Goal: Task Accomplishment & Management: Manage account settings

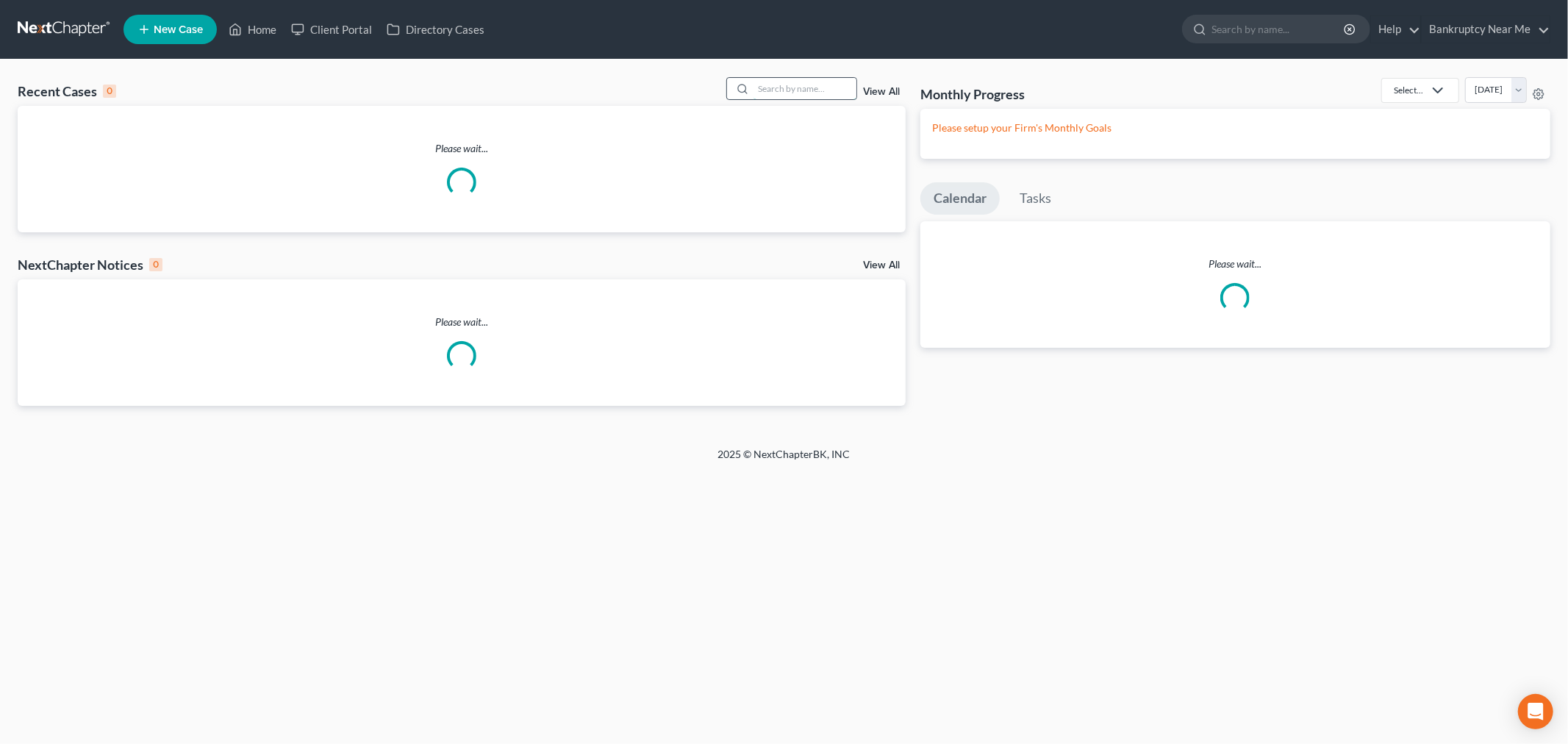
click at [788, 91] on input "search" at bounding box center [804, 88] width 103 height 21
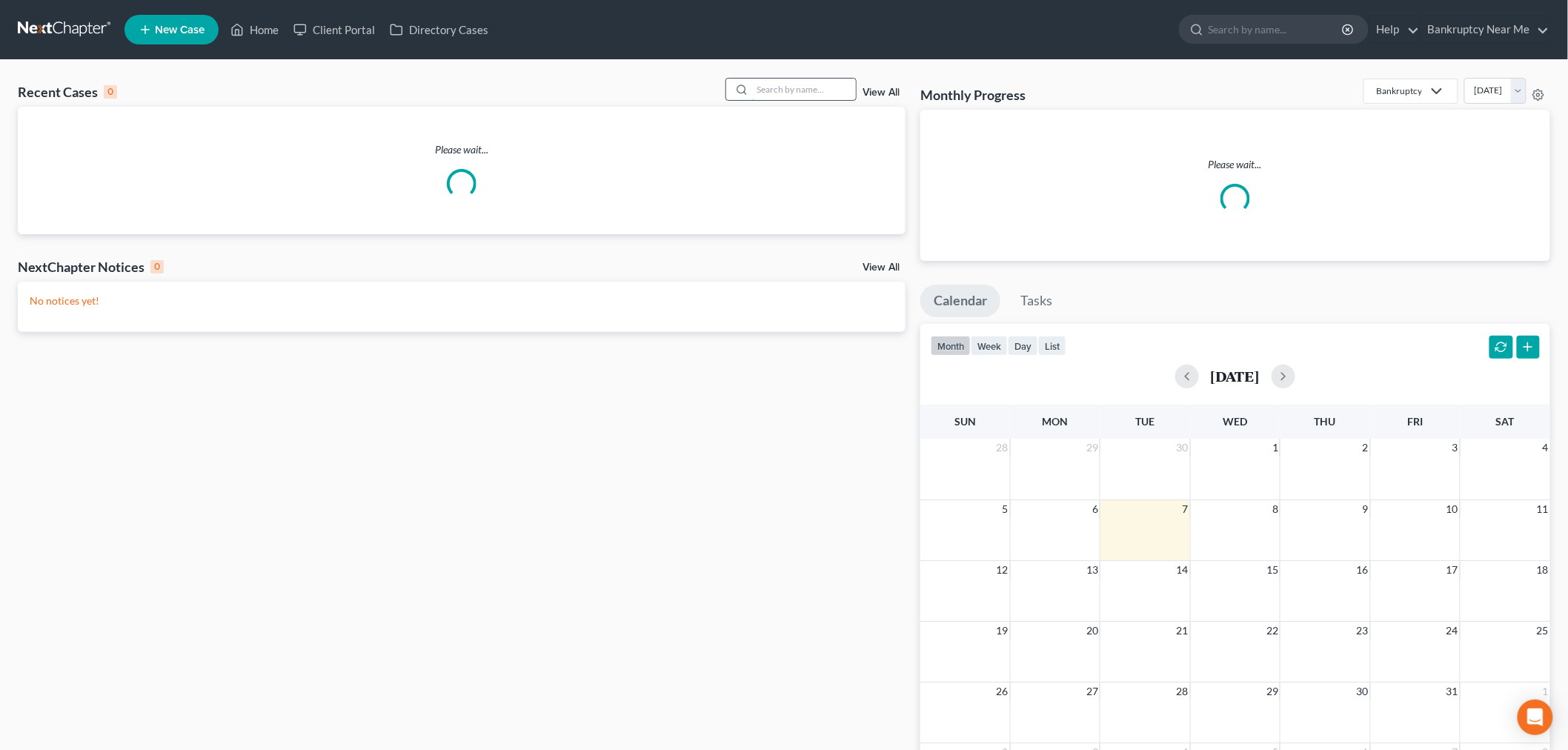
paste input "[PERSON_NAME]"
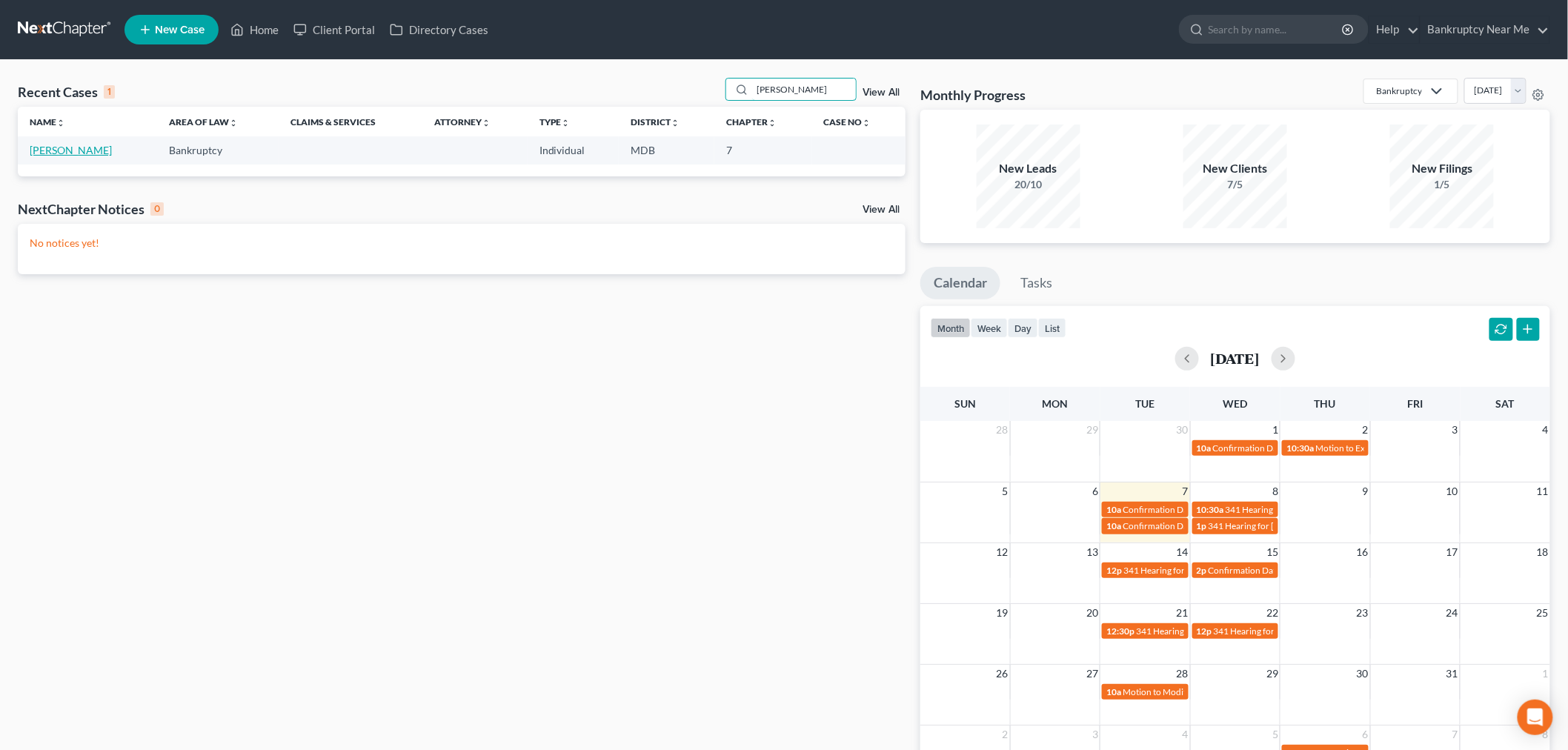
type input "[PERSON_NAME]"
click at [63, 148] on link "[PERSON_NAME]" at bounding box center [71, 150] width 83 height 13
select select "6"
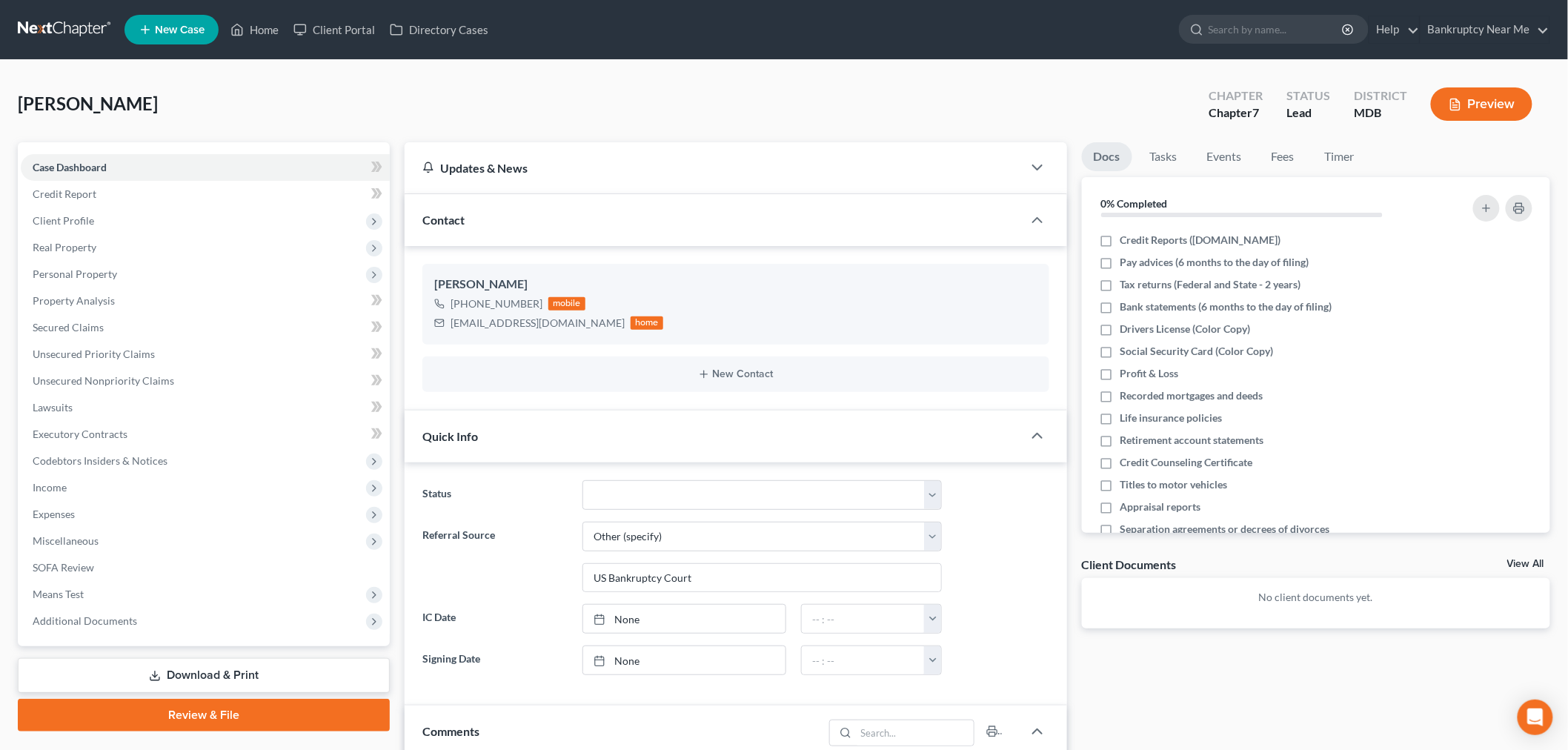
click at [64, 33] on link at bounding box center [65, 30] width 95 height 27
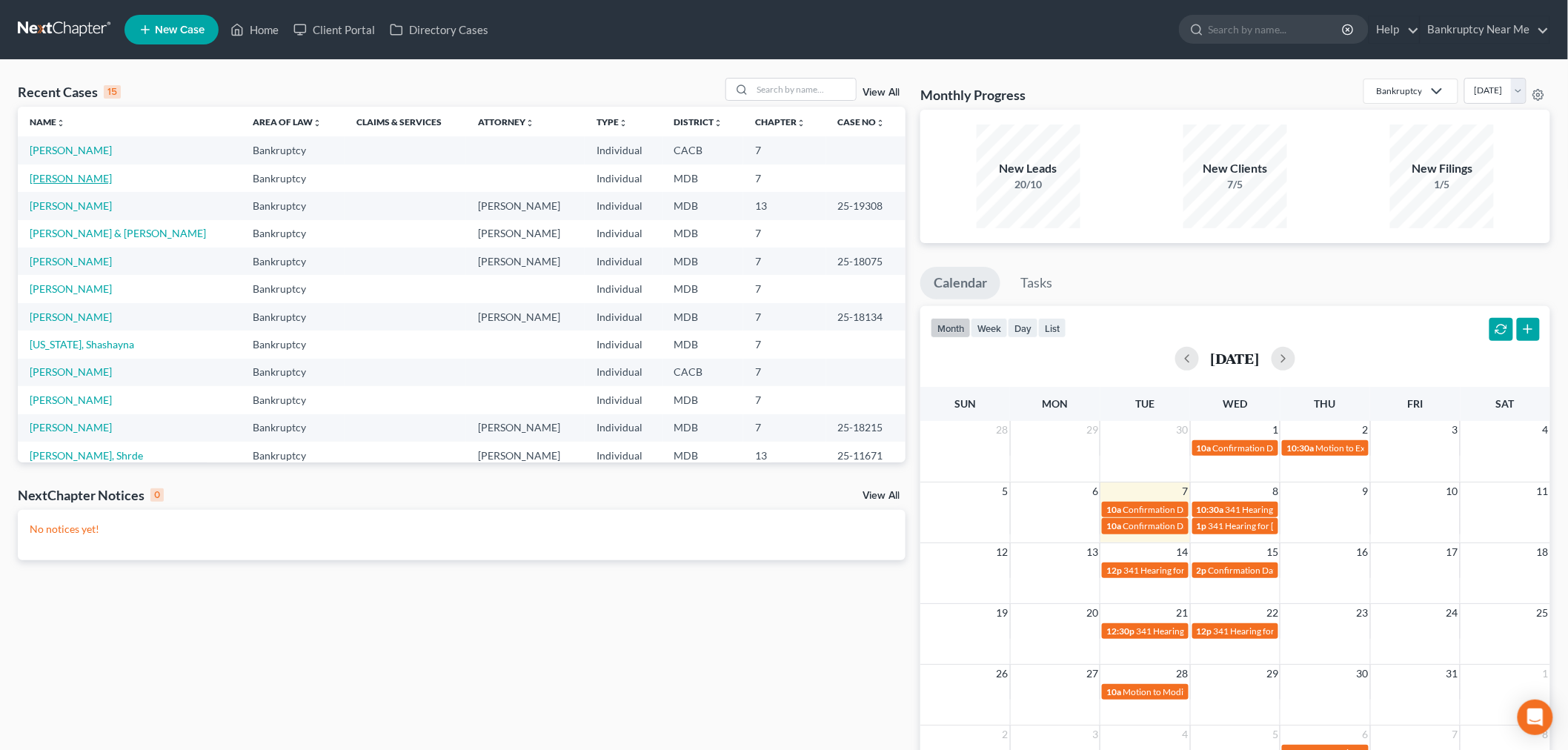
click at [82, 180] on link "[PERSON_NAME]" at bounding box center [71, 179] width 83 height 13
select select "6"
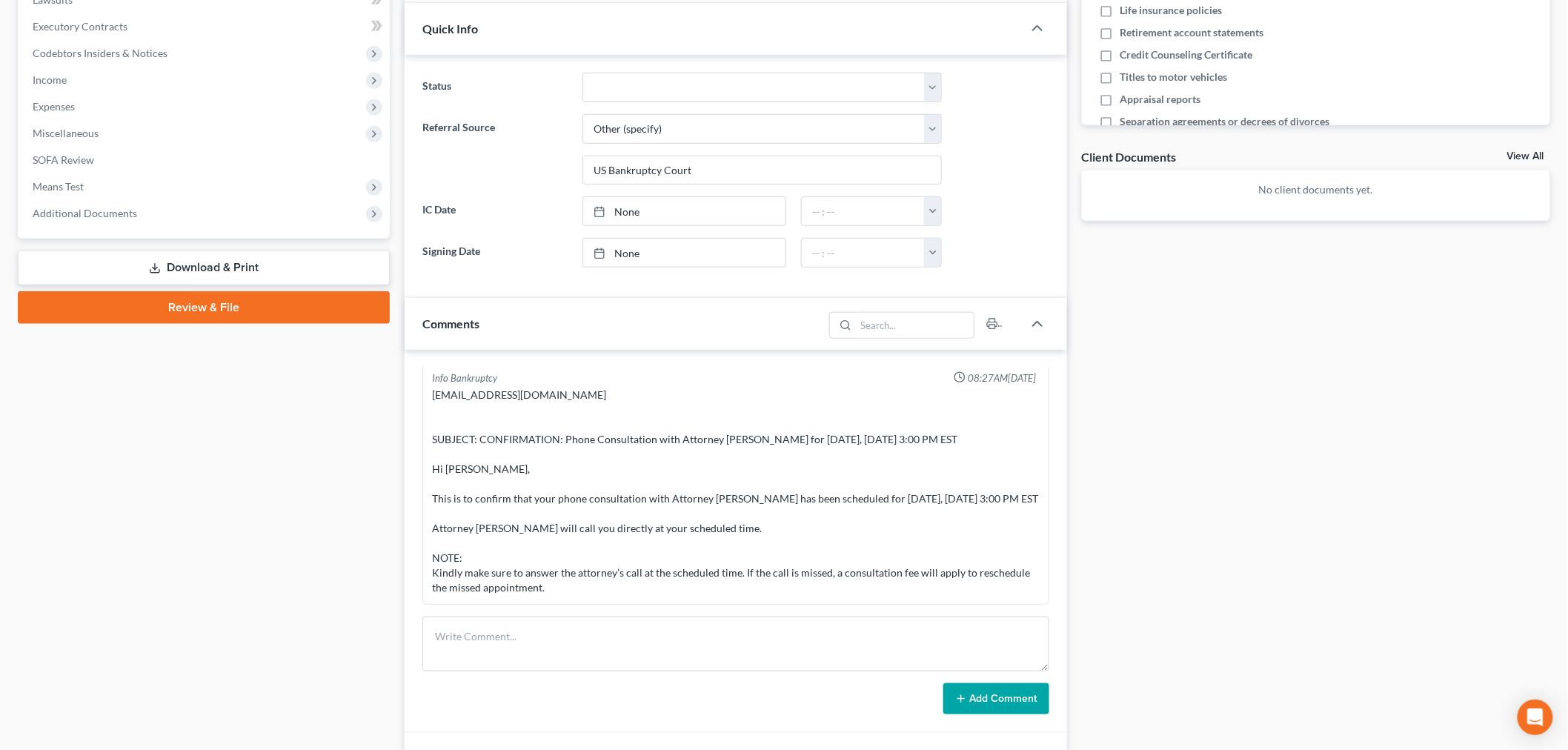
scroll to position [411, 0]
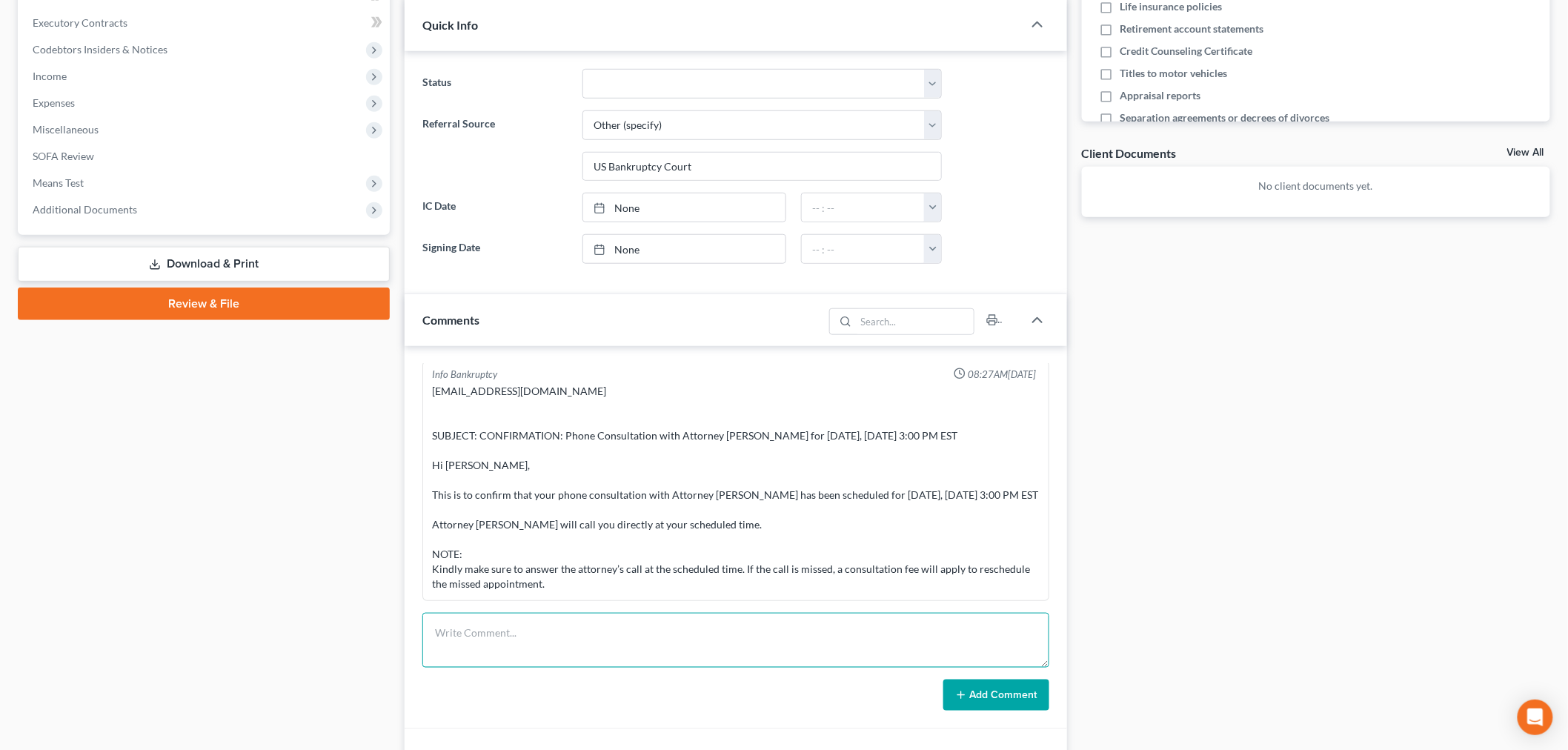
click at [855, 665] on textarea at bounding box center [736, 640] width 627 height 55
type textarea "CONSULTATION - Currently being garnished - NO SHOW LEFT VM"
drag, startPoint x: 982, startPoint y: 706, endPoint x: 986, endPoint y: 693, distance: 13.6
click at [982, 706] on button "Add Comment" at bounding box center [997, 694] width 106 height 31
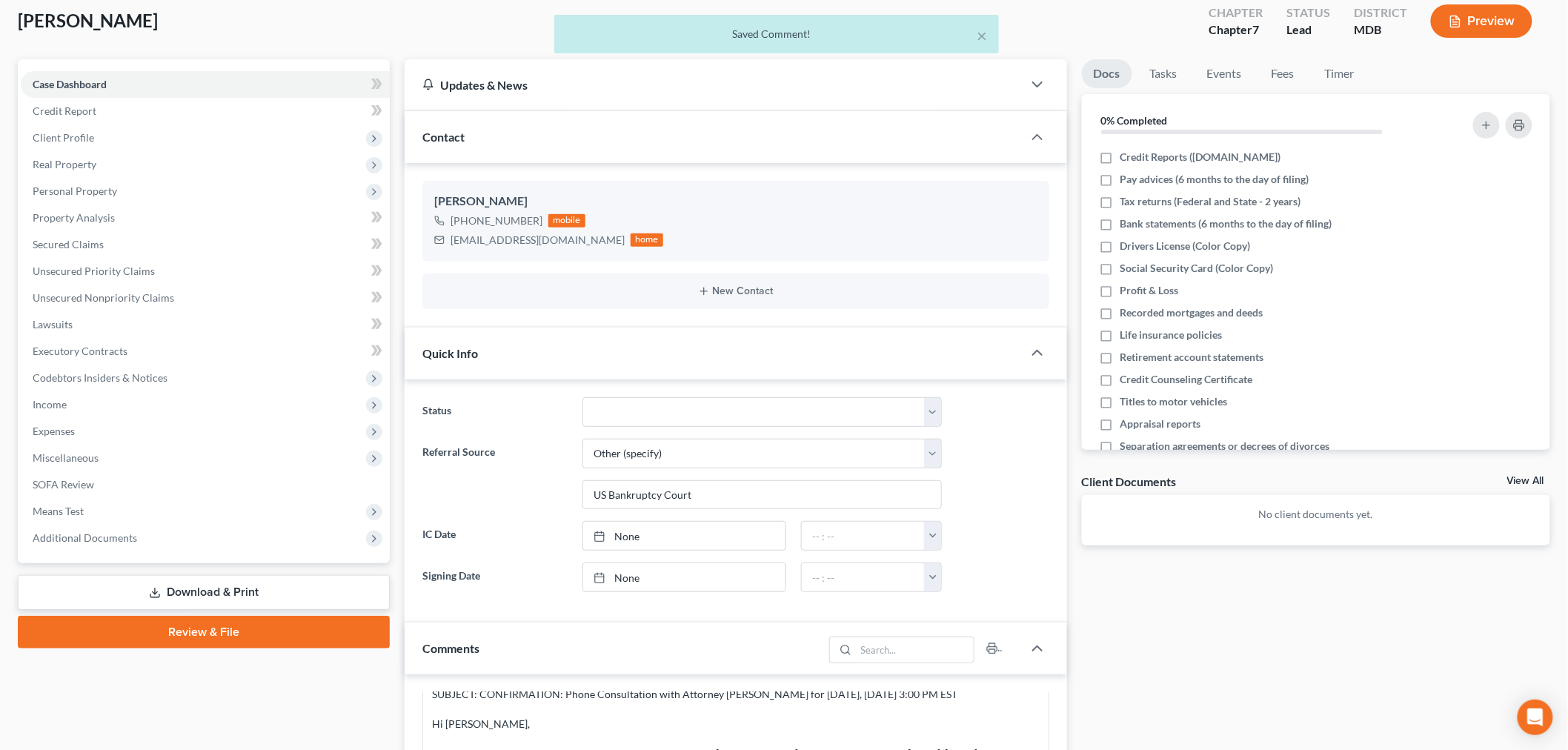
scroll to position [83, 0]
